Goal: Book appointment/travel/reservation

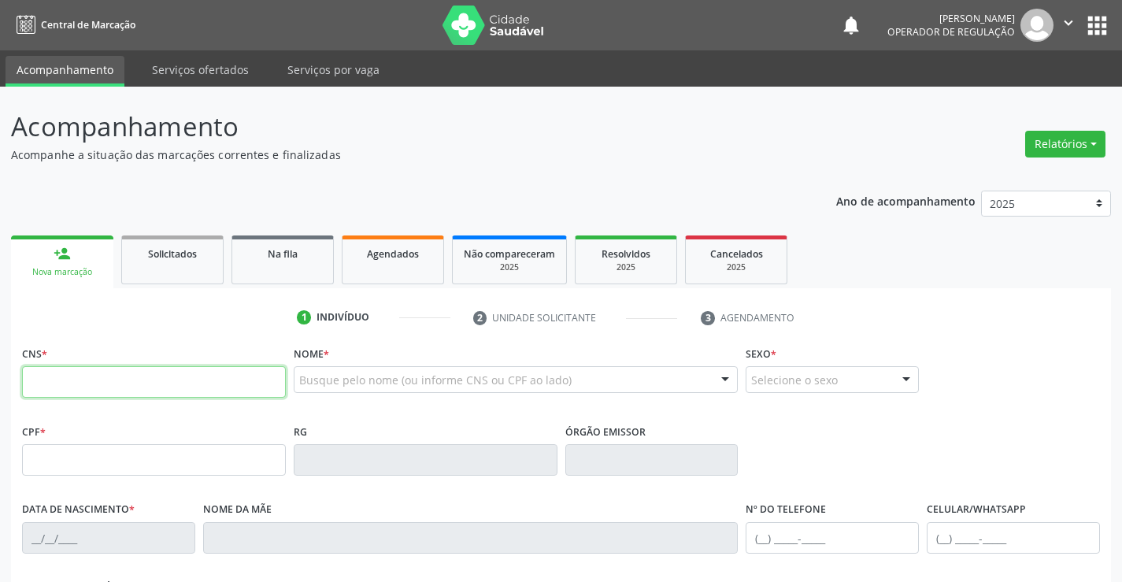
click at [146, 386] on input "text" at bounding box center [154, 381] width 264 height 31
type input "702 1097 1404 7293"
type input "0229897576"
type input "15/05/1948"
type input "(74) 98149-9937"
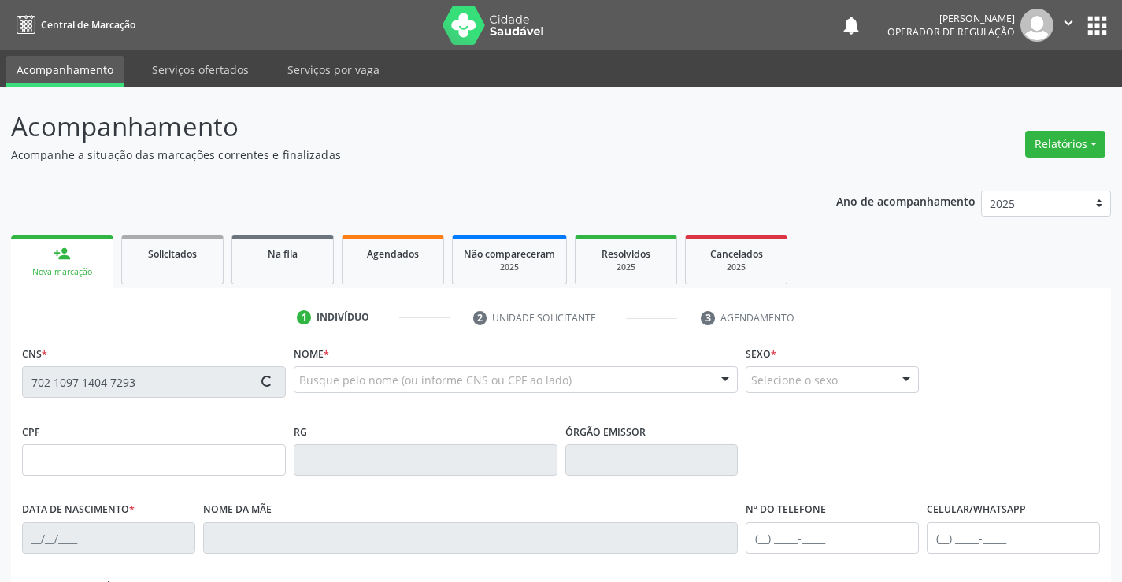
type input "(74) 98149-9937"
type input "SN"
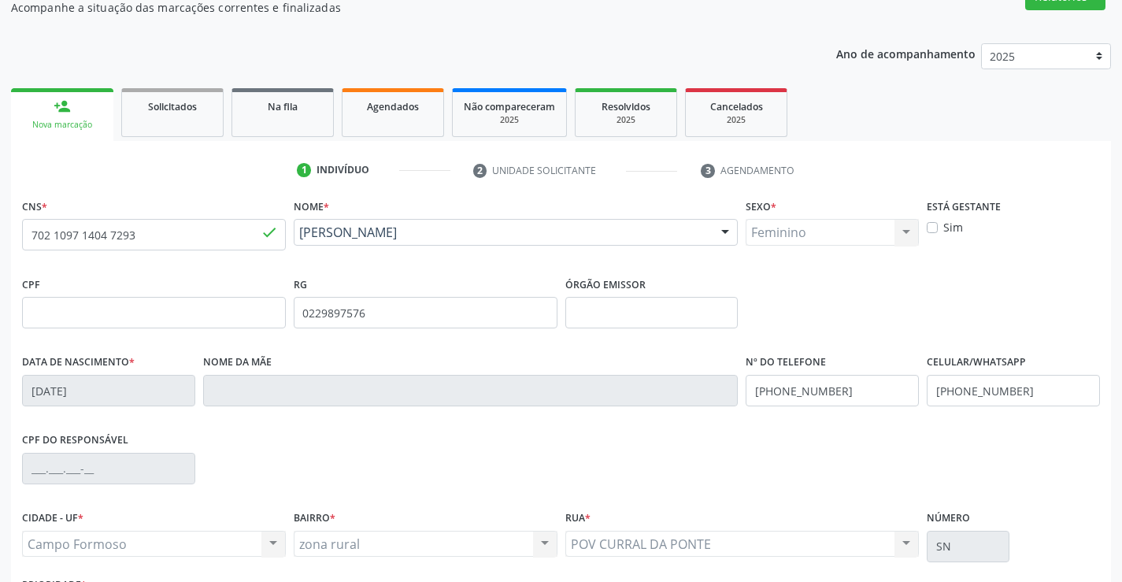
scroll to position [272, 0]
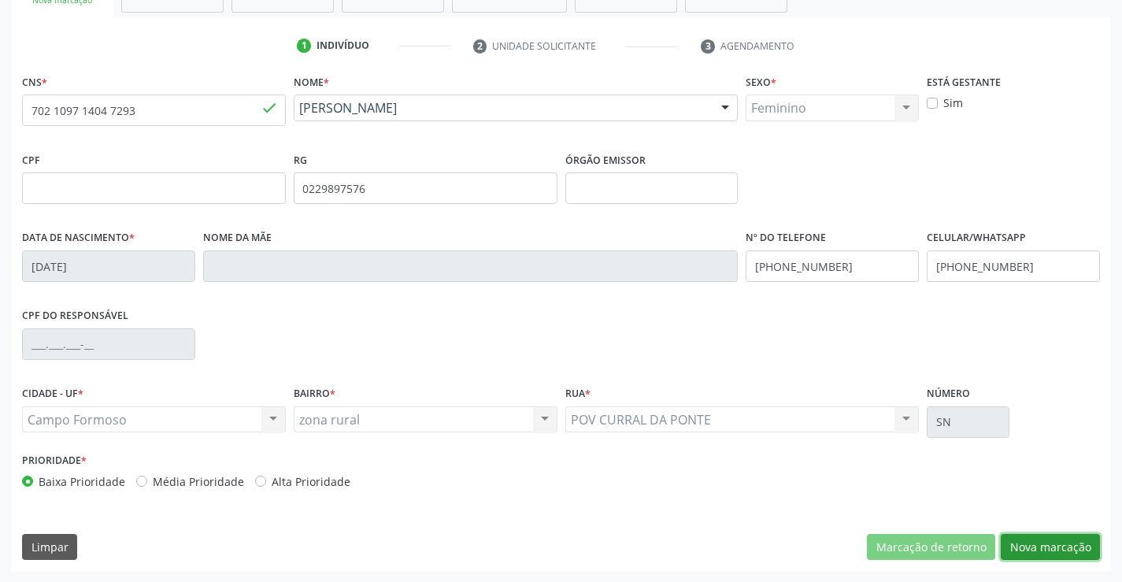
click at [1049, 552] on button "Nova marcação" at bounding box center [1050, 547] width 99 height 27
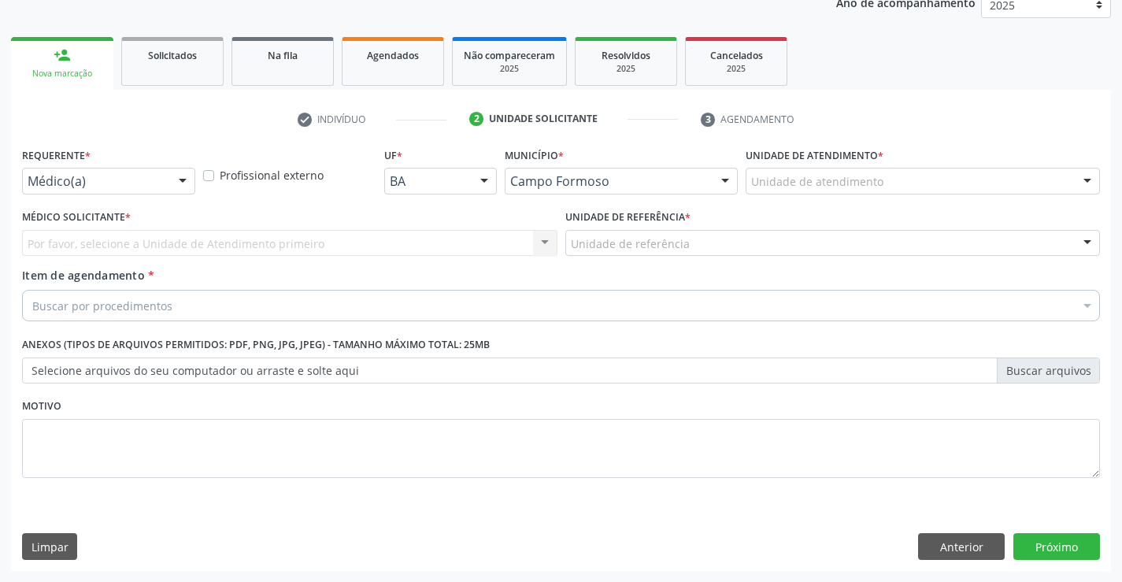
scroll to position [198, 0]
click at [168, 185] on div "Médico(a) Médico(a) Enfermeiro(a) Paciente Nenhum resultado encontrado para: " …" at bounding box center [108, 181] width 173 height 27
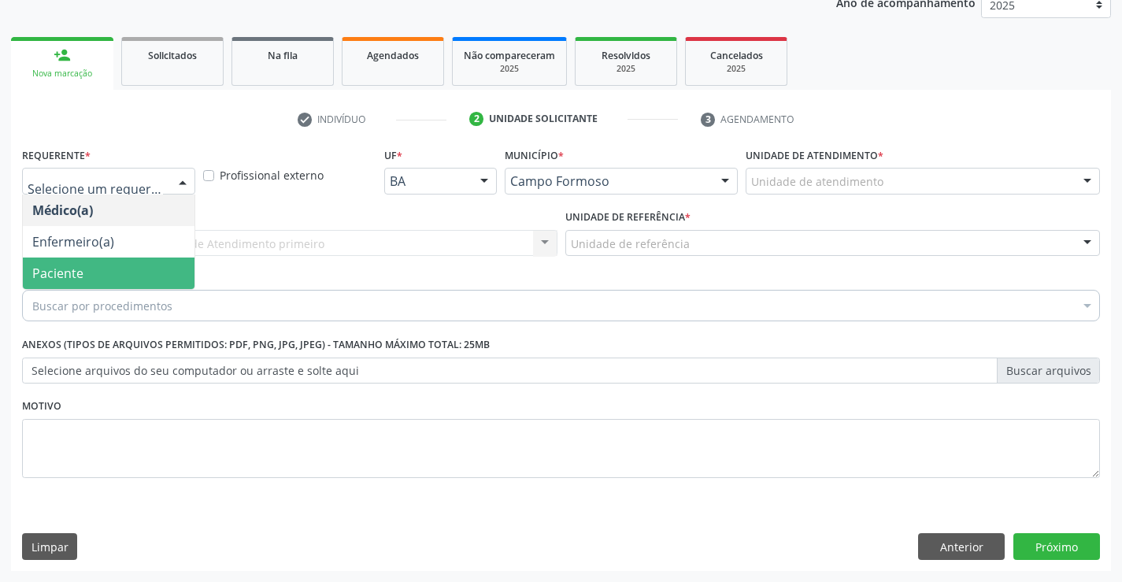
click at [119, 270] on span "Paciente" at bounding box center [109, 272] width 172 height 31
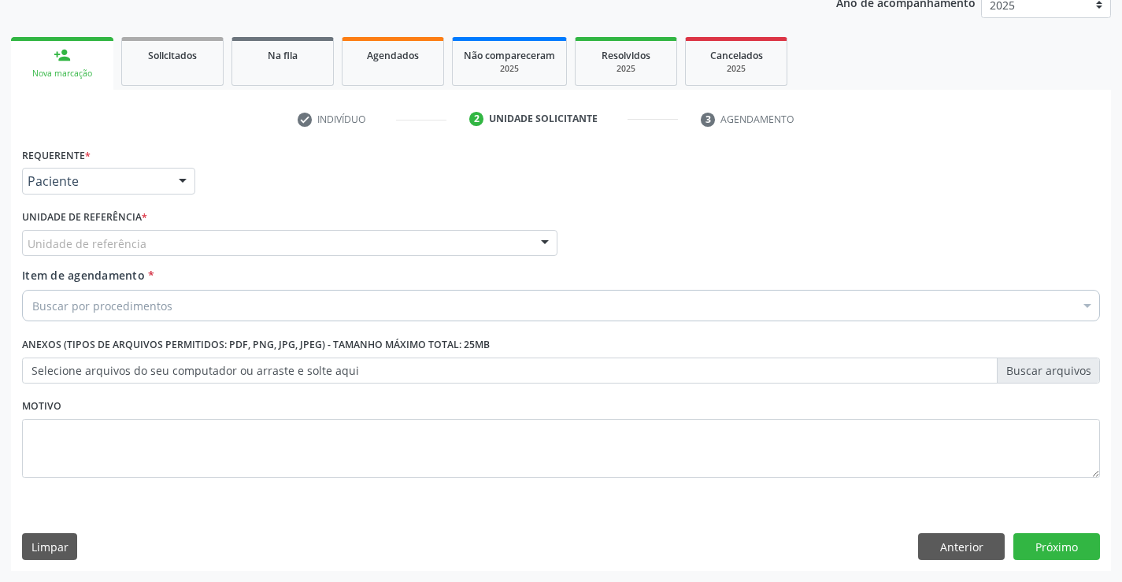
drag, startPoint x: 238, startPoint y: 239, endPoint x: 228, endPoint y: 304, distance: 65.4
click at [238, 241] on div "Unidade de referência" at bounding box center [289, 243] width 535 height 27
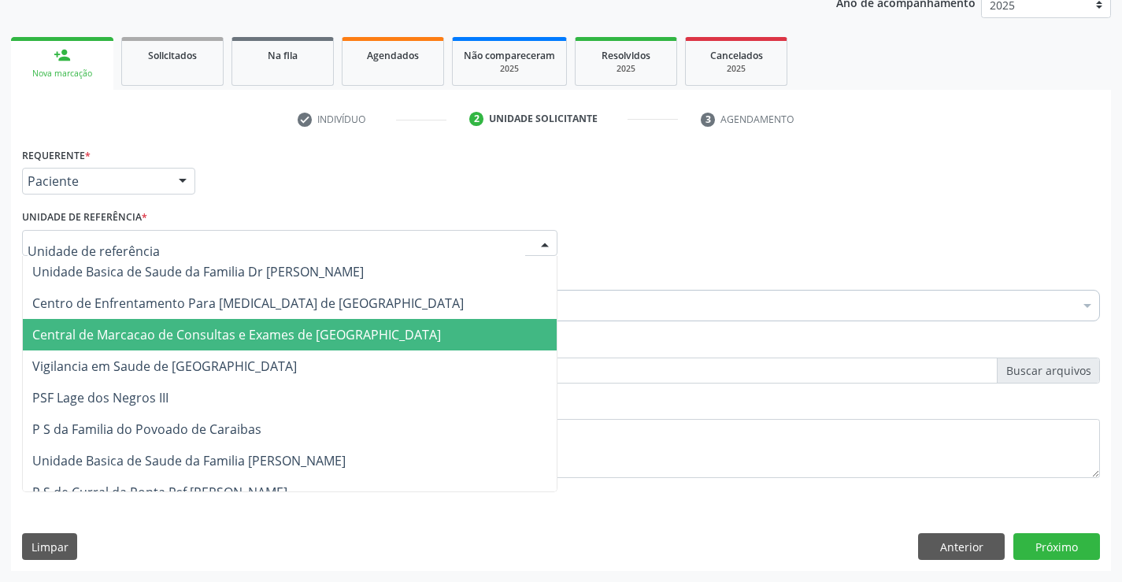
click at [234, 342] on span "Central de Marcacao de Consultas e Exames de [GEOGRAPHIC_DATA]" at bounding box center [236, 334] width 409 height 17
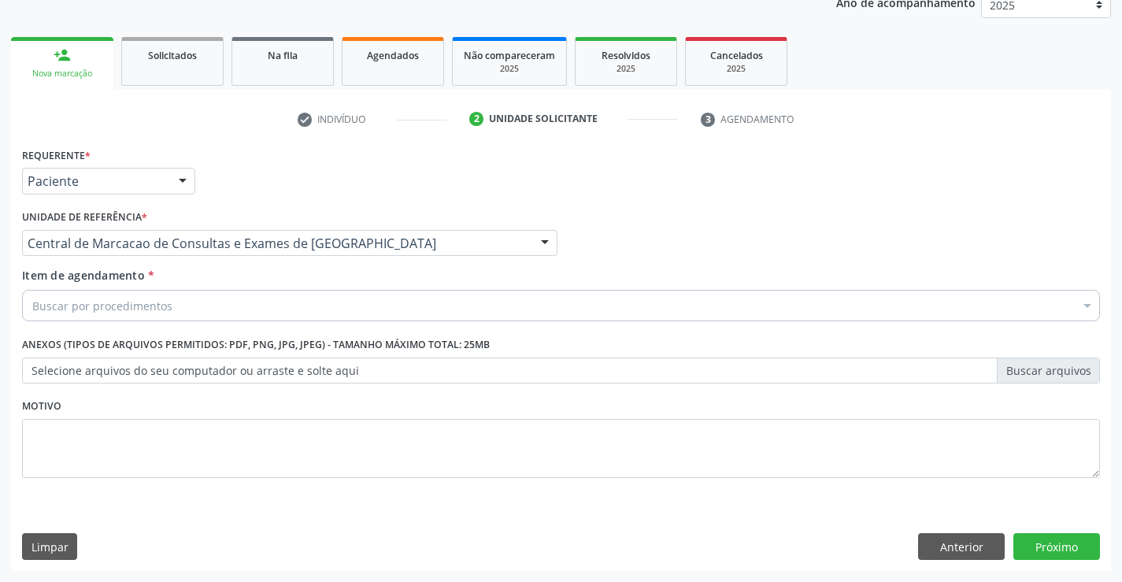
click at [297, 306] on div "Buscar por procedimentos" at bounding box center [561, 305] width 1078 height 31
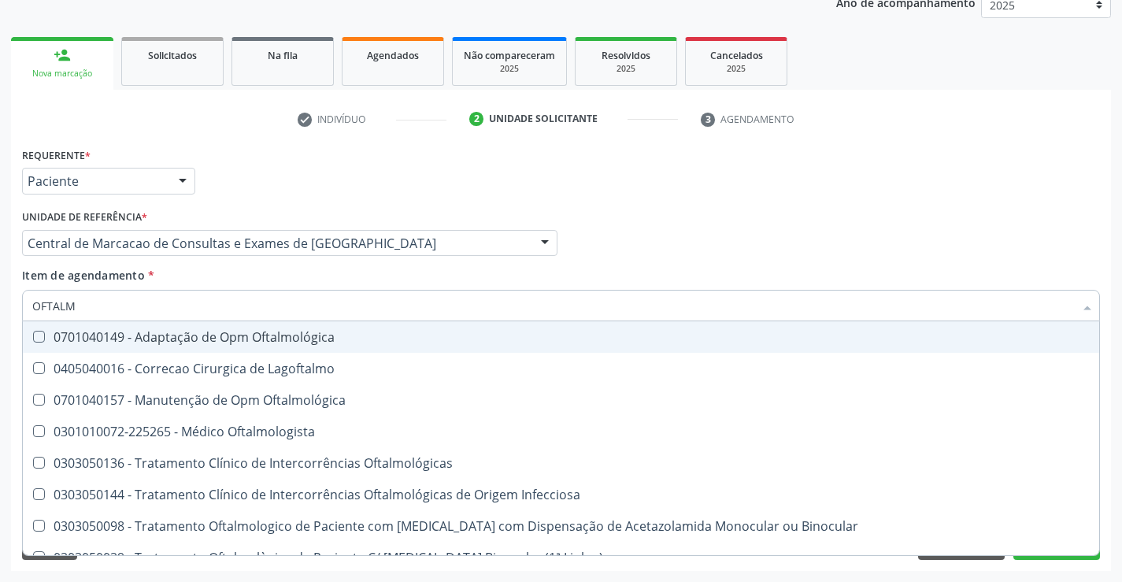
type input "OFTALMO"
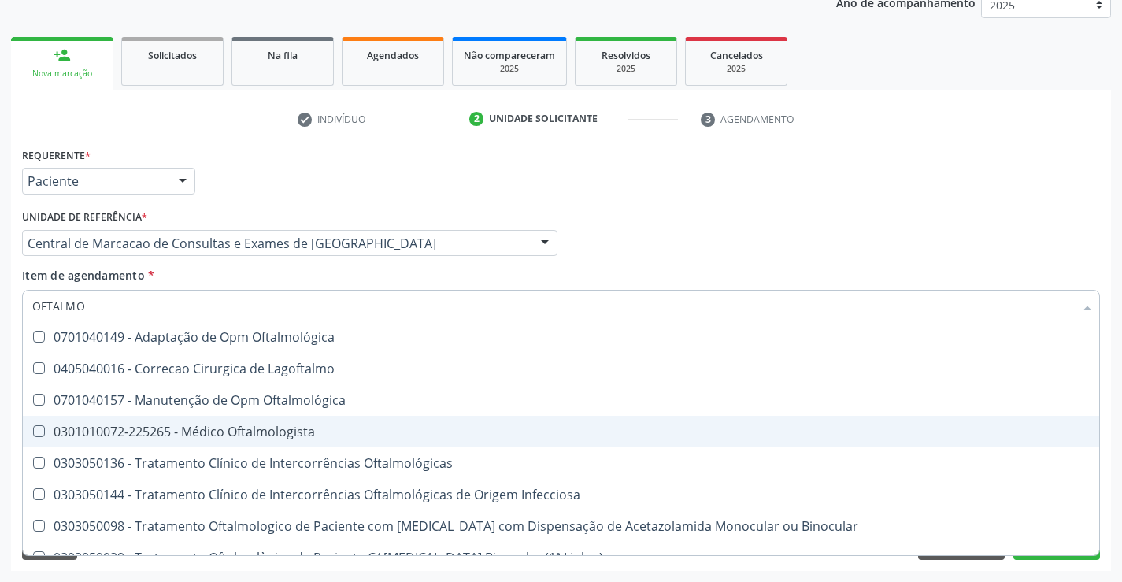
click at [258, 436] on div "0301010072-225265 - Médico Oftalmologista" at bounding box center [560, 431] width 1057 height 13
checkbox Oftalmologista "true"
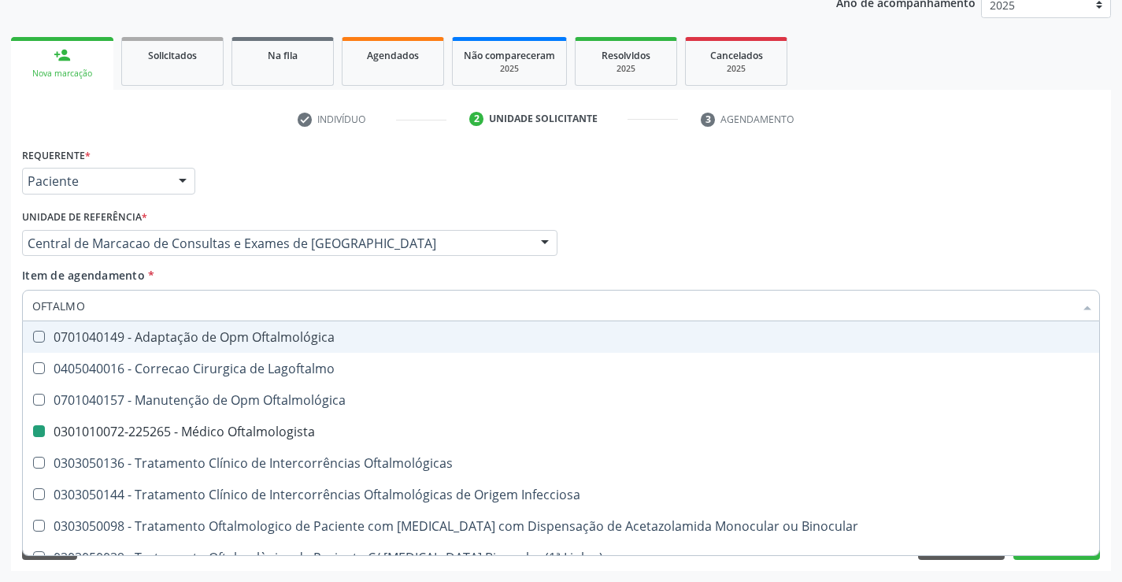
click at [723, 187] on div "Requerente * Paciente Médico(a) Enfermeiro(a) Paciente Nenhum resultado encontr…" at bounding box center [561, 173] width 1086 height 61
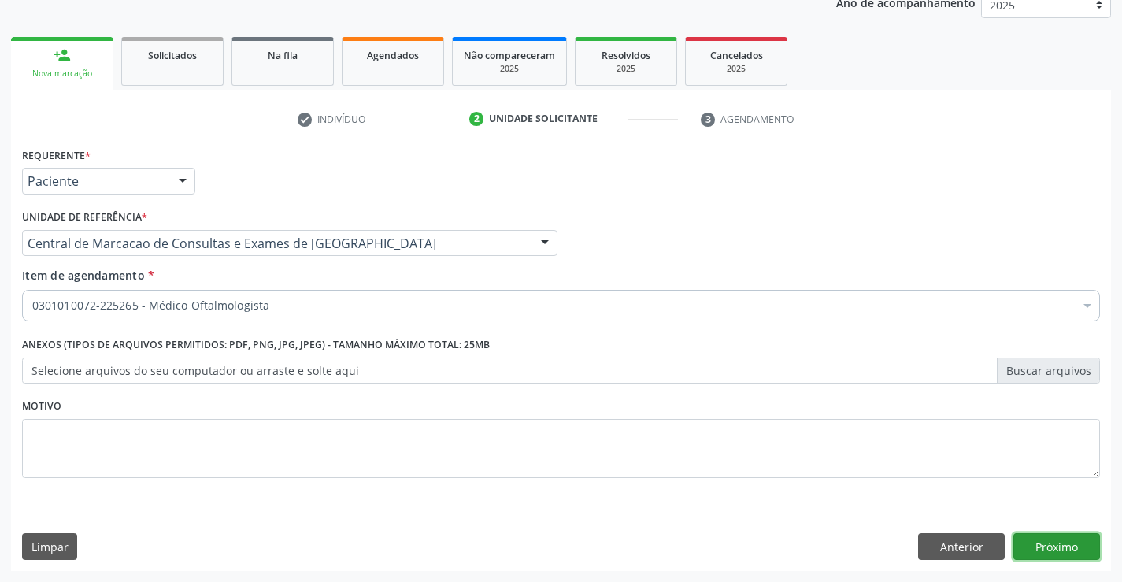
click at [1063, 541] on button "Próximo" at bounding box center [1056, 546] width 87 height 27
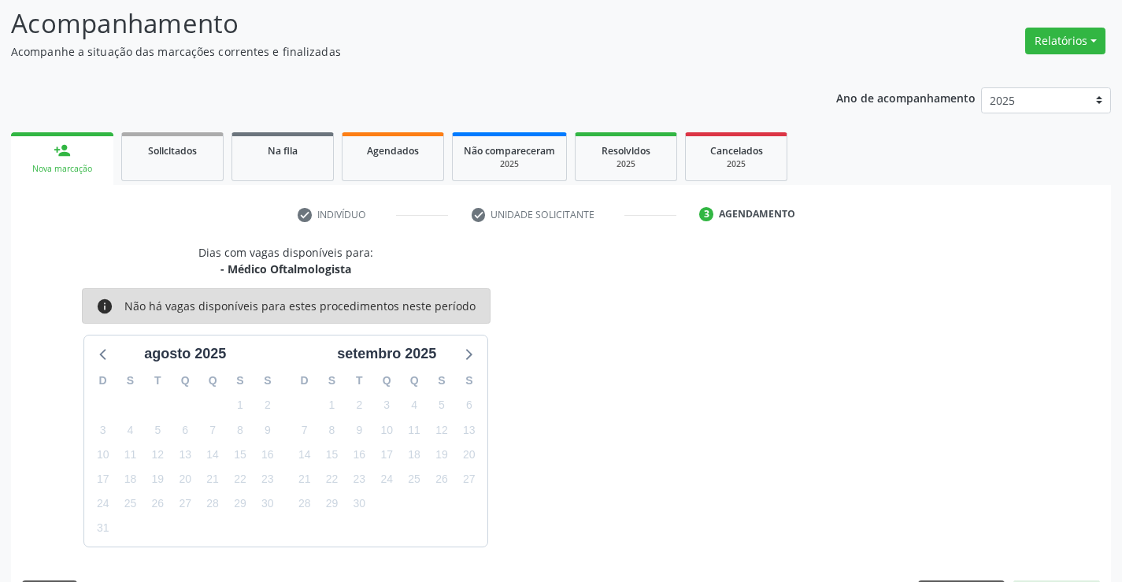
scroll to position [150, 0]
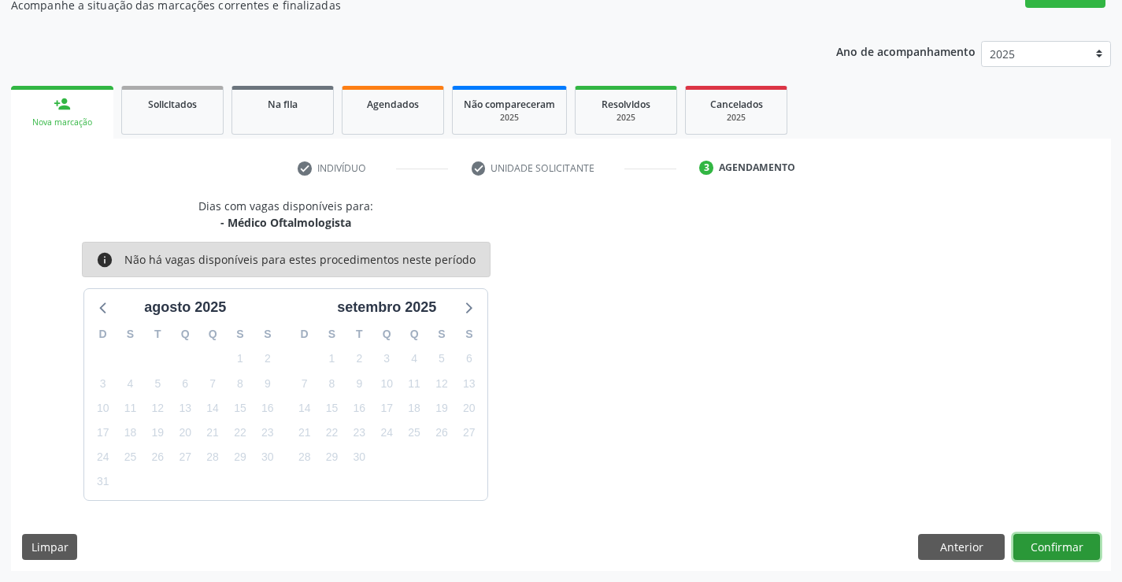
click at [1058, 544] on button "Confirmar" at bounding box center [1056, 547] width 87 height 27
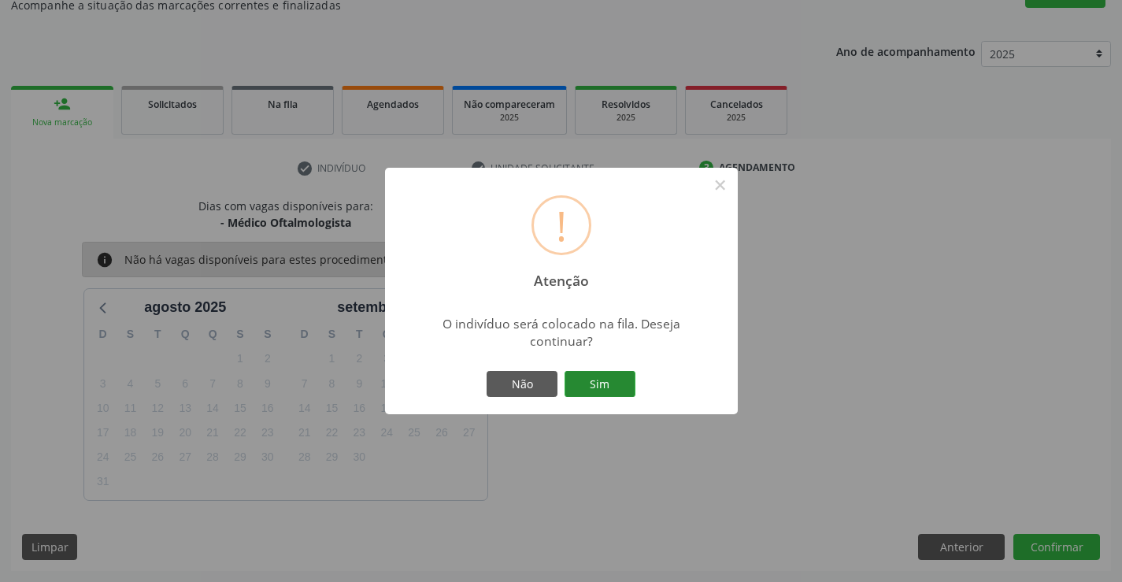
click at [594, 392] on button "Sim" at bounding box center [599, 384] width 71 height 27
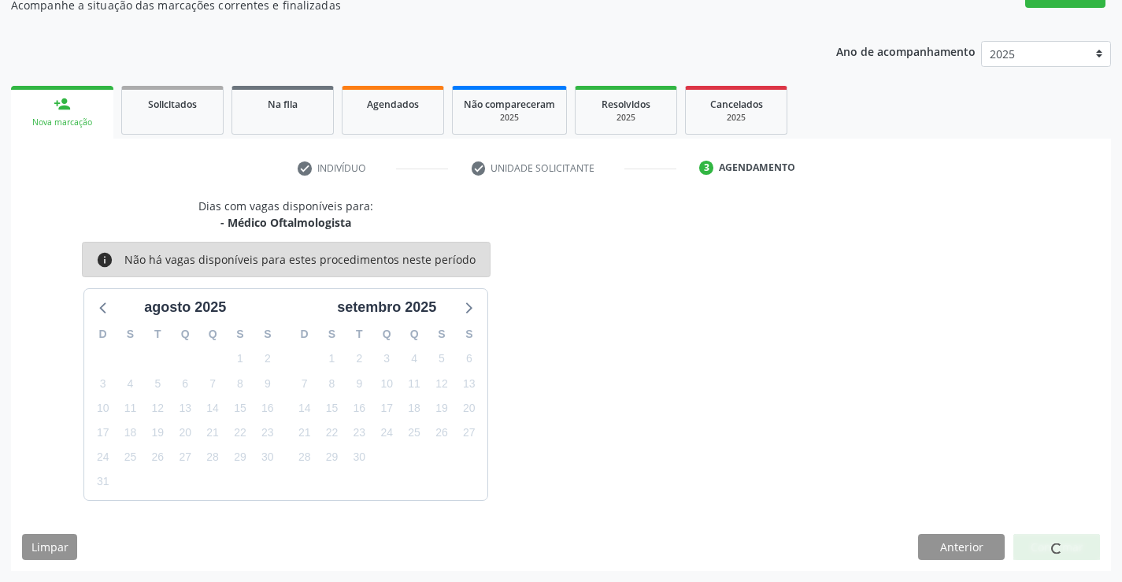
scroll to position [0, 0]
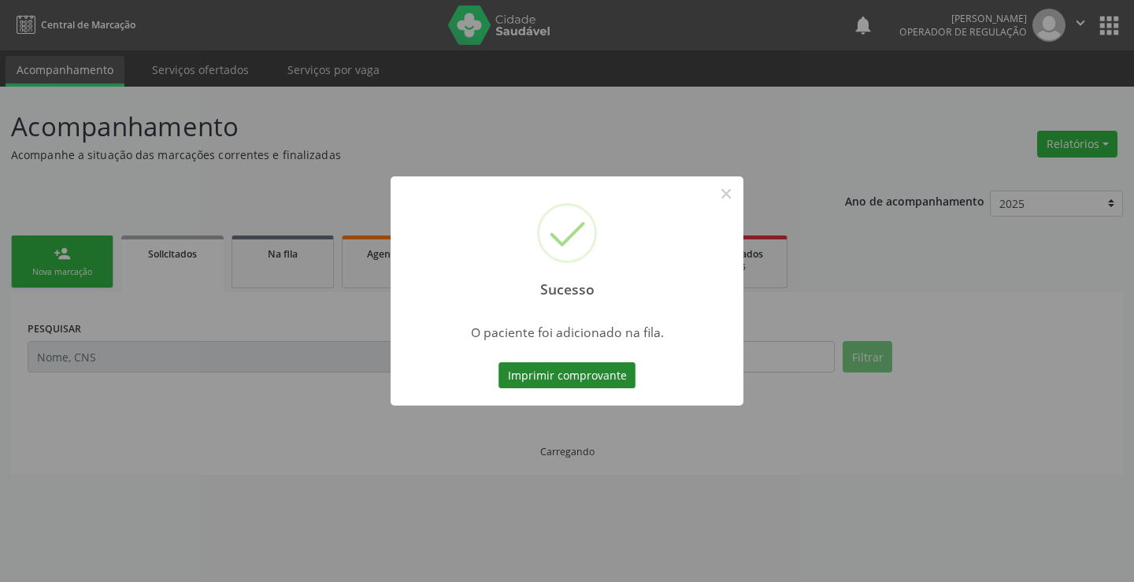
click at [609, 366] on button "Imprimir comprovante" at bounding box center [566, 375] width 137 height 27
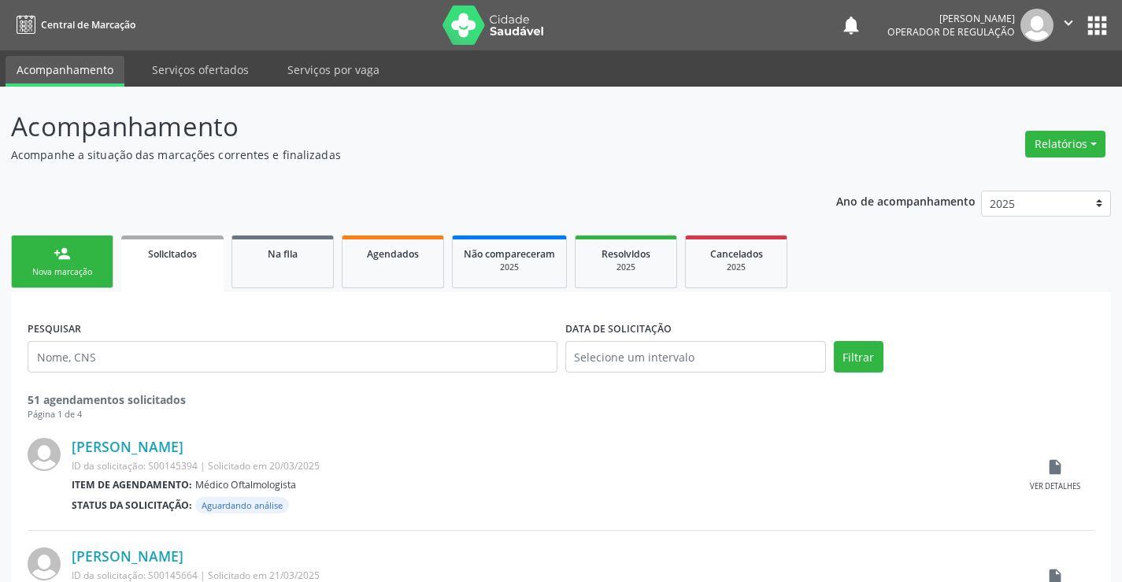
click at [1062, 23] on icon "" at bounding box center [1068, 22] width 17 height 17
click at [1020, 100] on link "Sair" at bounding box center [1028, 96] width 109 height 22
